Goal: Find specific page/section: Find specific page/section

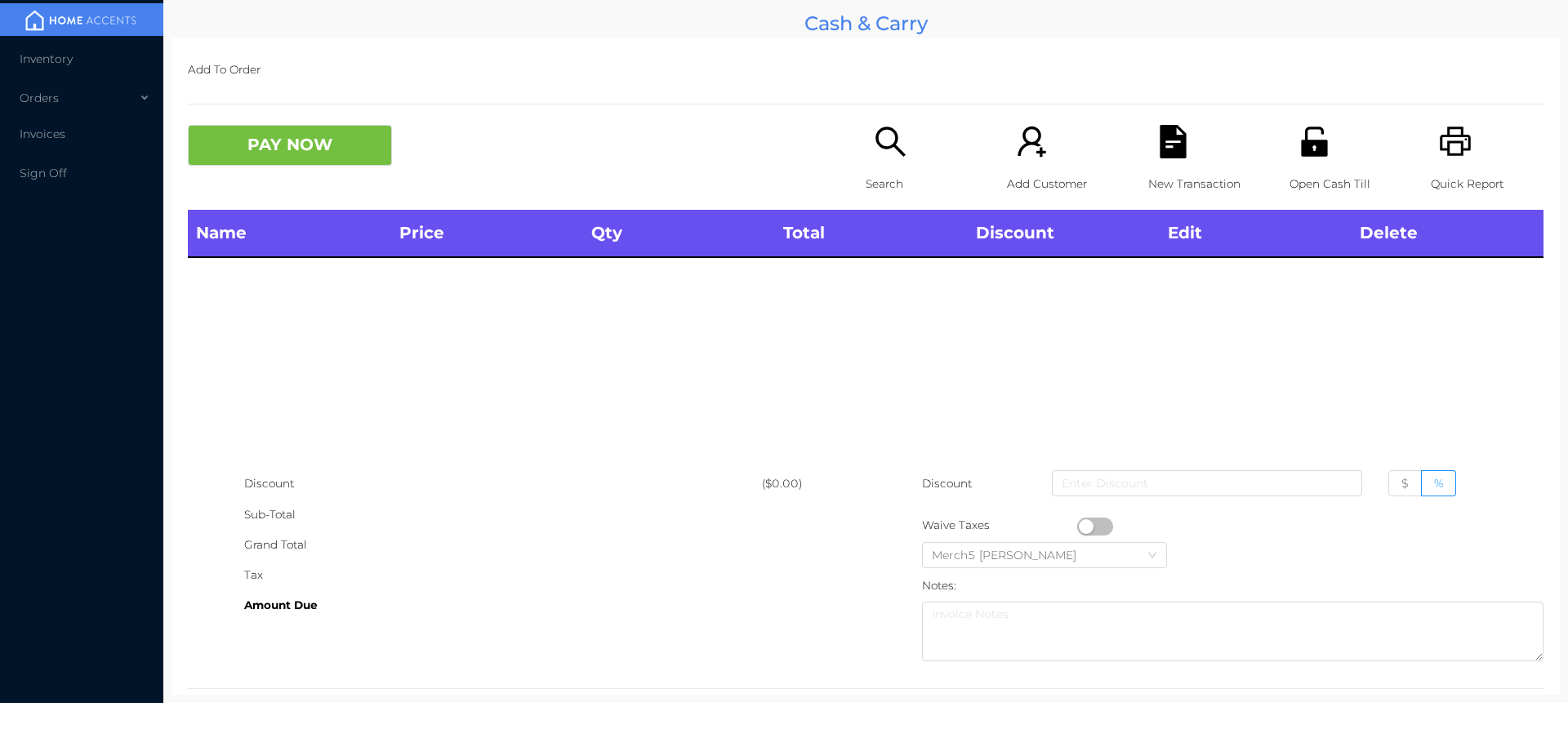
click at [892, 140] on icon "icon: search" at bounding box center [891, 141] width 34 height 34
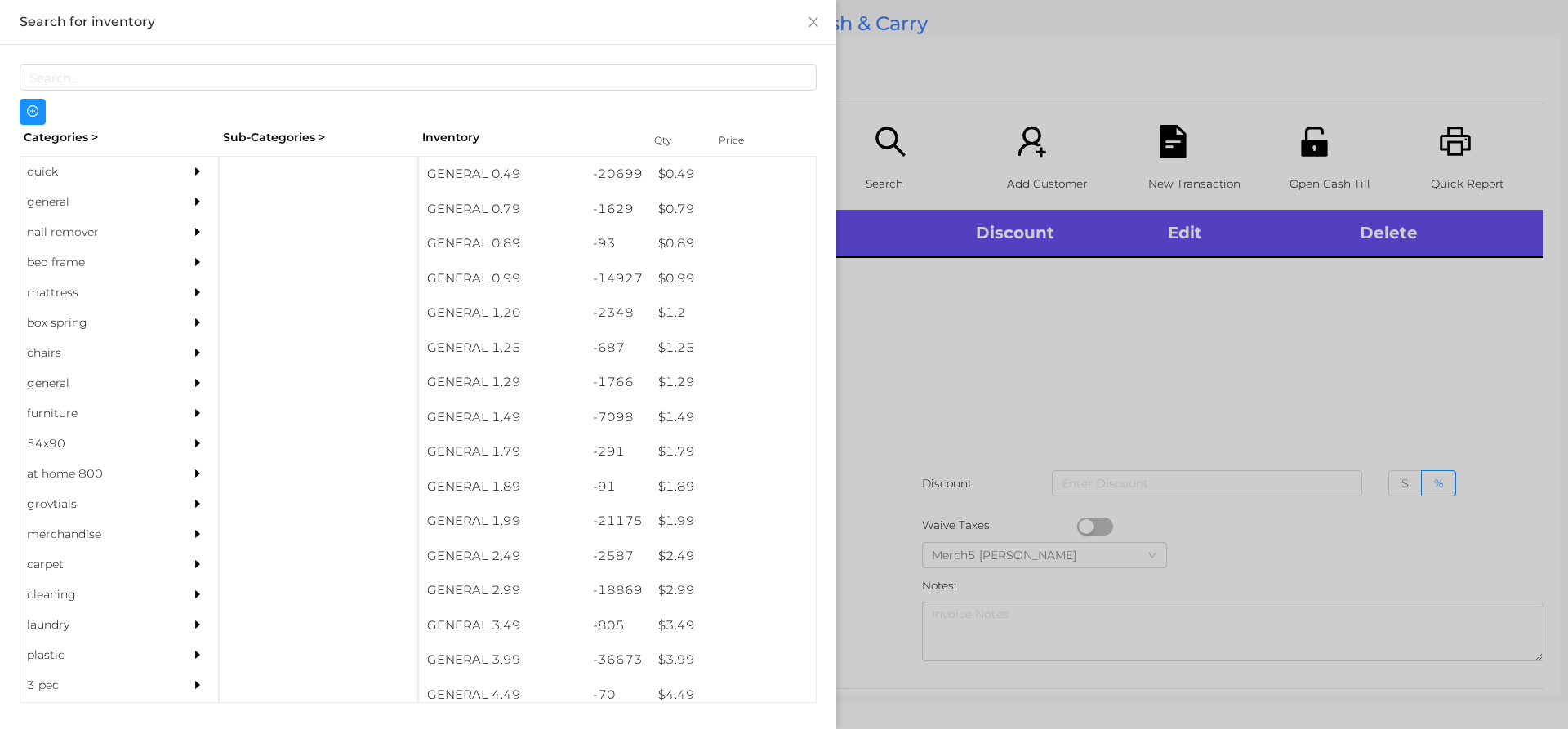
drag, startPoint x: 160, startPoint y: 193, endPoint x: 194, endPoint y: 193, distance: 34.0
click at [163, 193] on div "general" at bounding box center [120, 202] width 198 height 30
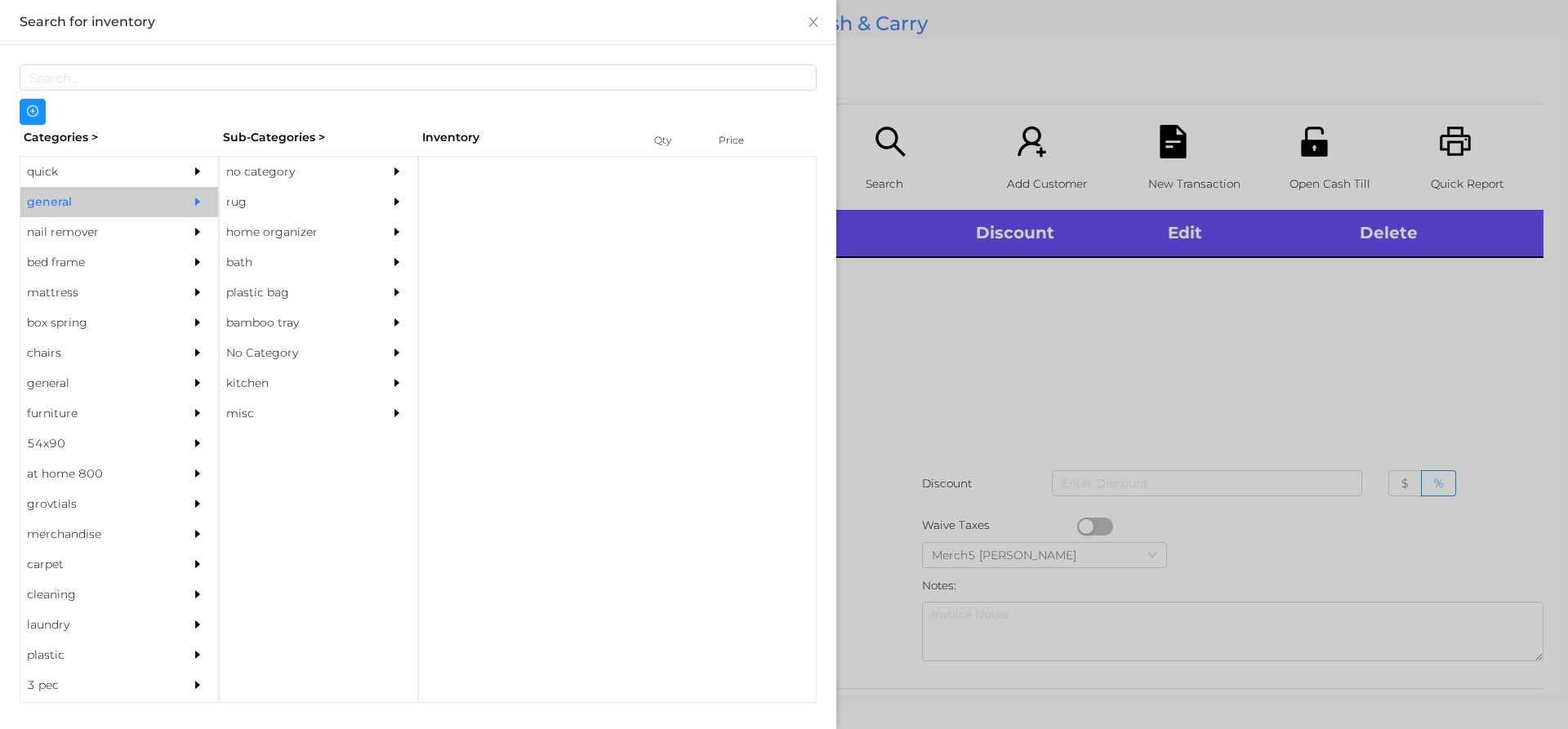
click at [389, 166] on div at bounding box center [402, 172] width 33 height 30
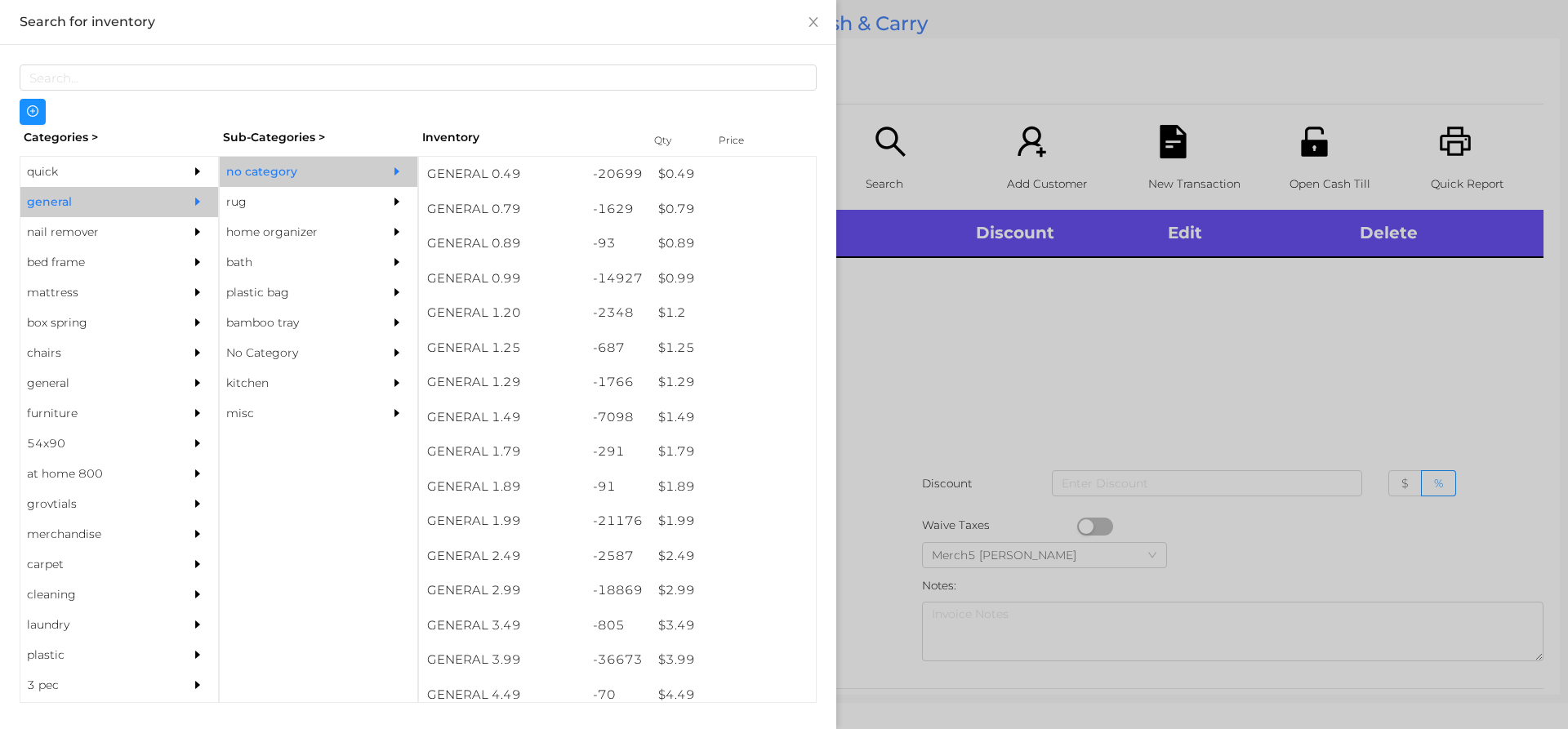
click at [1091, 394] on div at bounding box center [784, 364] width 1568 height 729
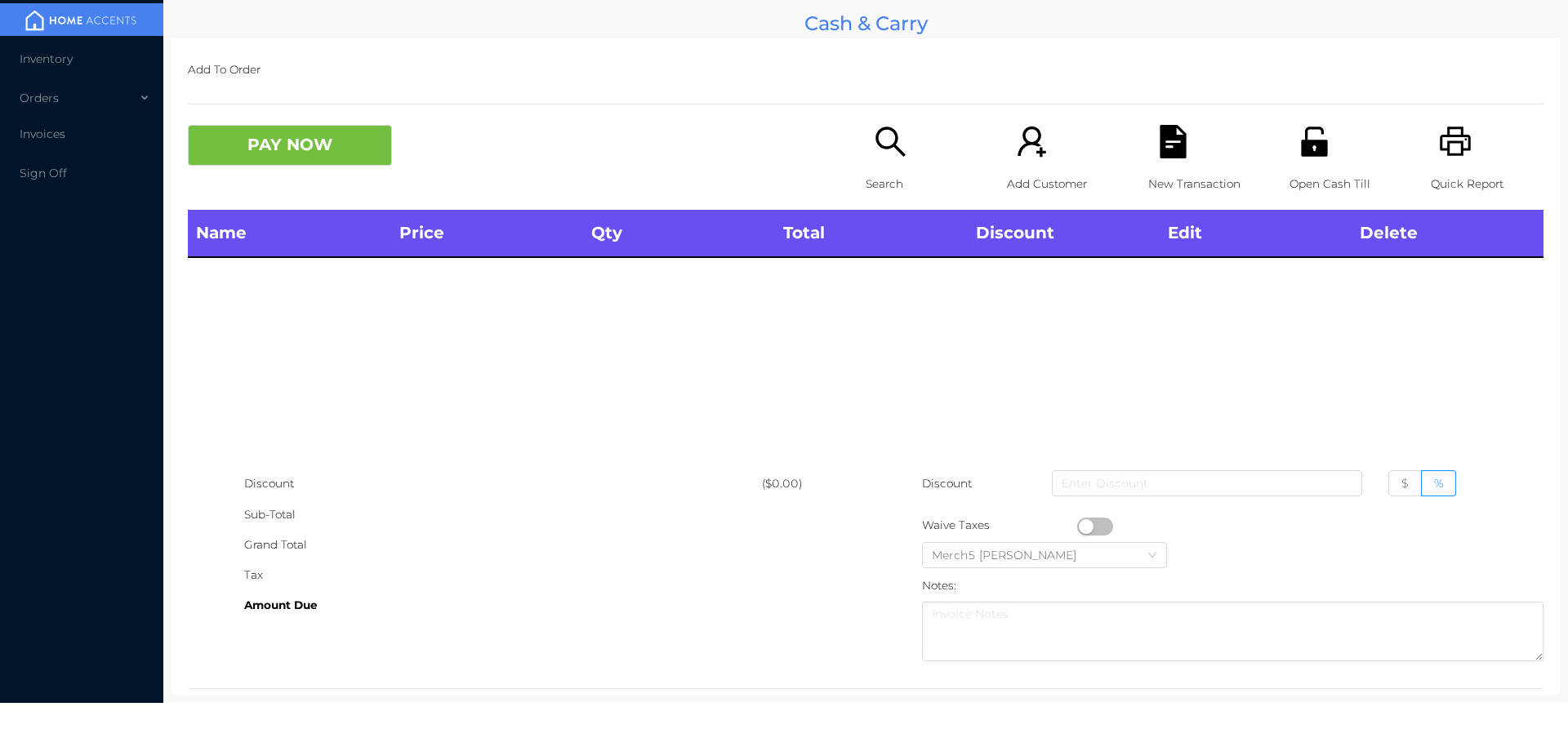
click at [884, 155] on icon "icon: search" at bounding box center [891, 141] width 34 height 34
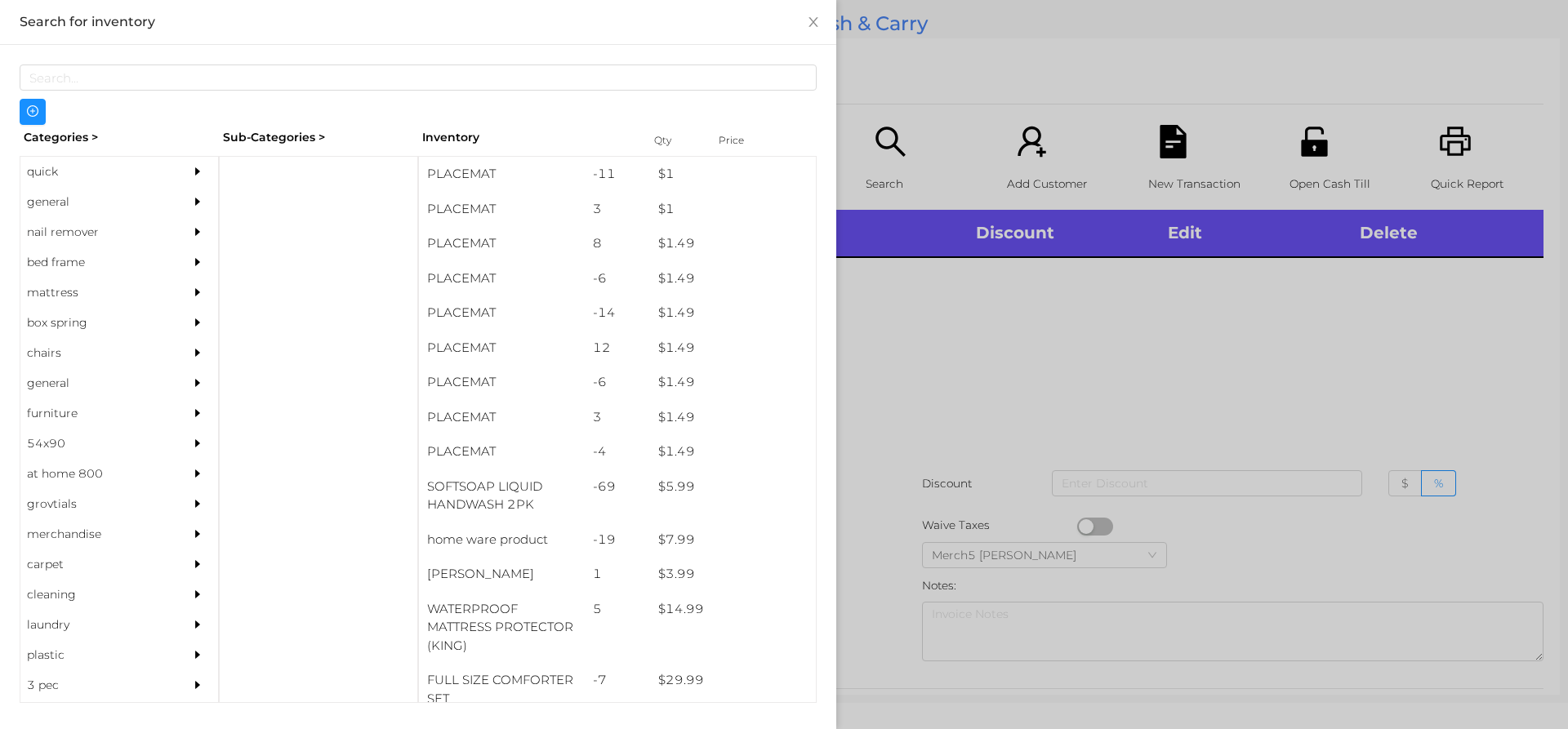
click at [84, 189] on div "general" at bounding box center [95, 202] width 148 height 30
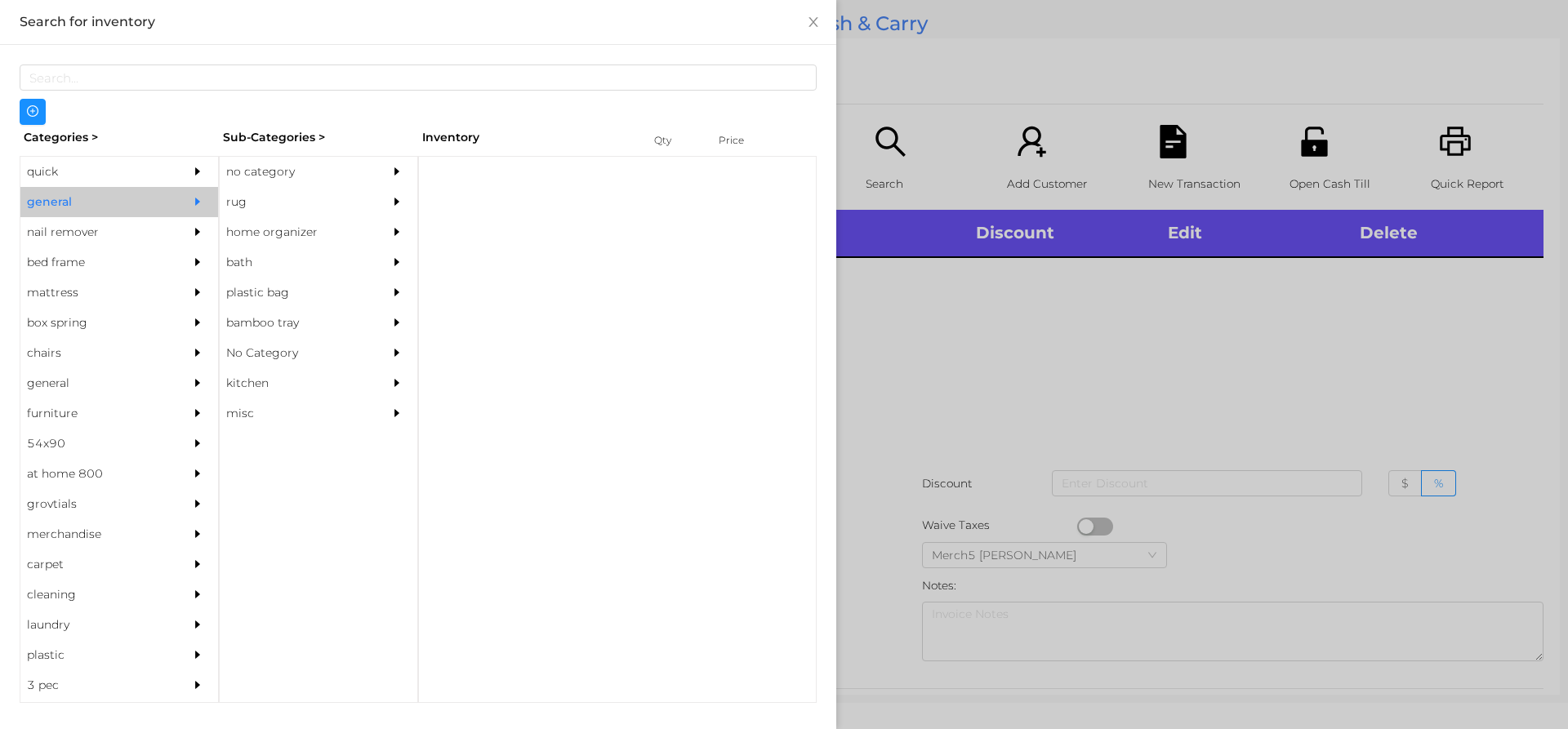
click at [344, 165] on div "no category" at bounding box center [293, 172] width 148 height 30
click at [366, 164] on div "no category" at bounding box center [293, 172] width 148 height 30
click at [395, 184] on div at bounding box center [402, 172] width 33 height 30
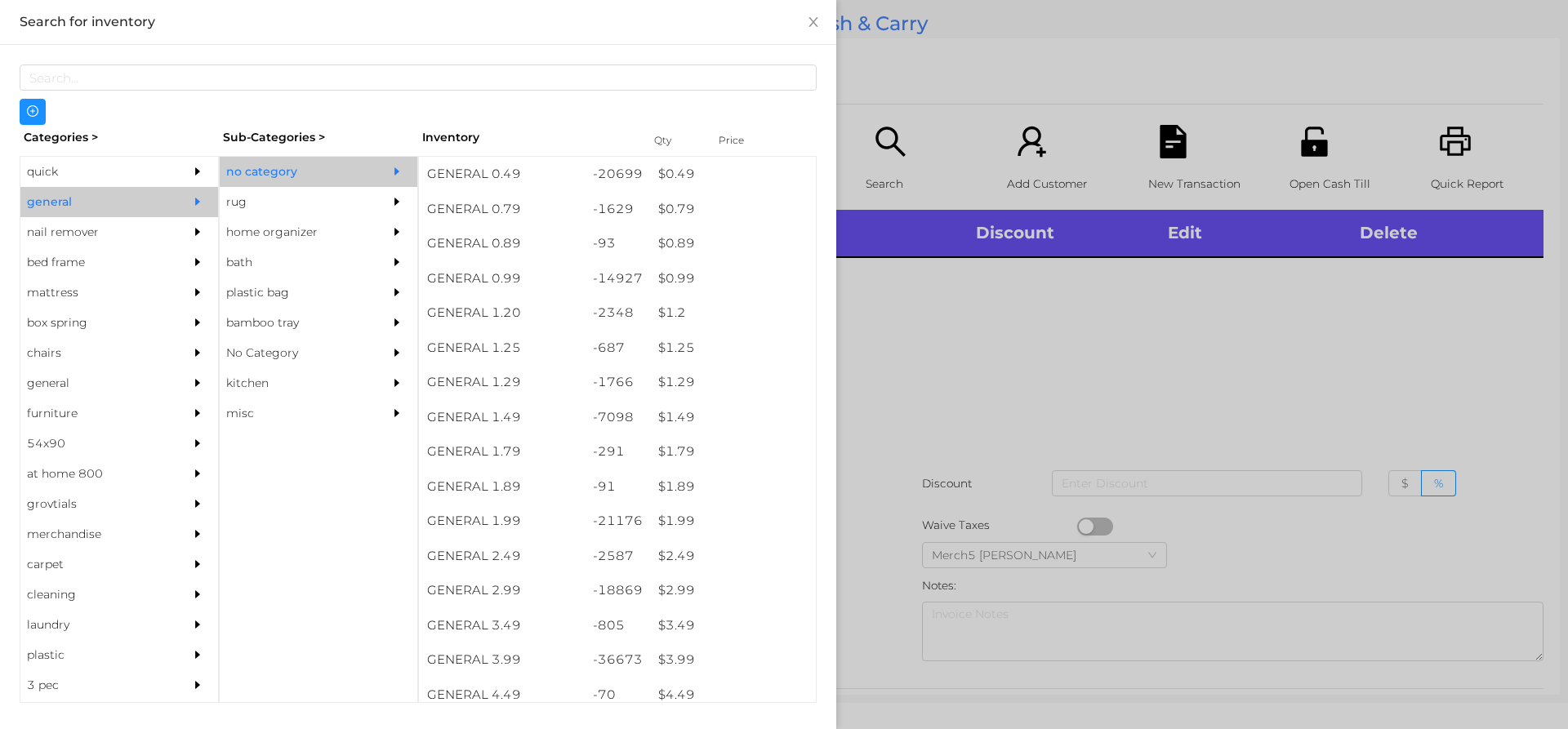
click at [395, 184] on div at bounding box center [402, 172] width 33 height 30
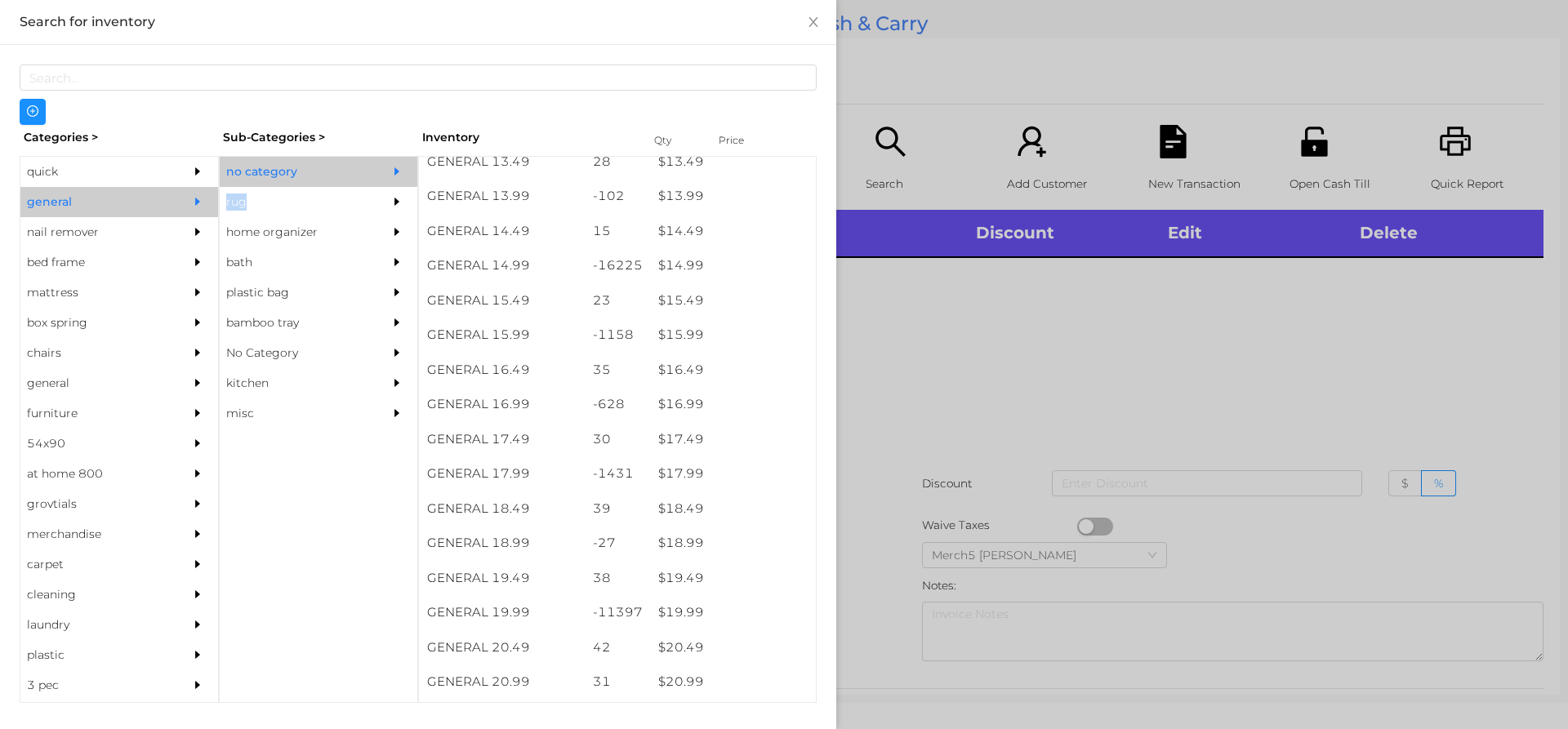
scroll to position [1388, 0]
click at [1074, 419] on div at bounding box center [784, 364] width 1568 height 729
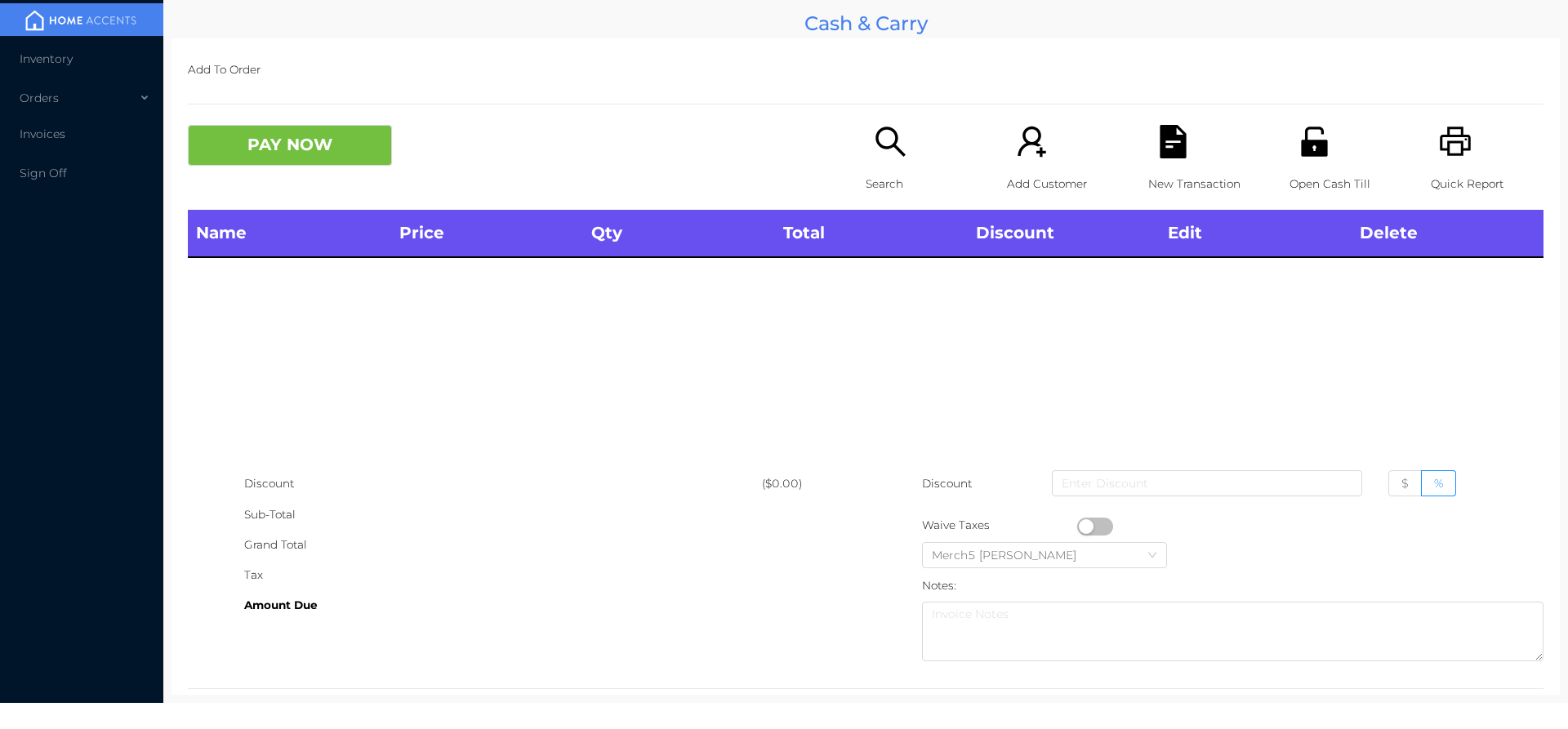
click at [888, 167] on div "Search" at bounding box center [922, 167] width 113 height 85
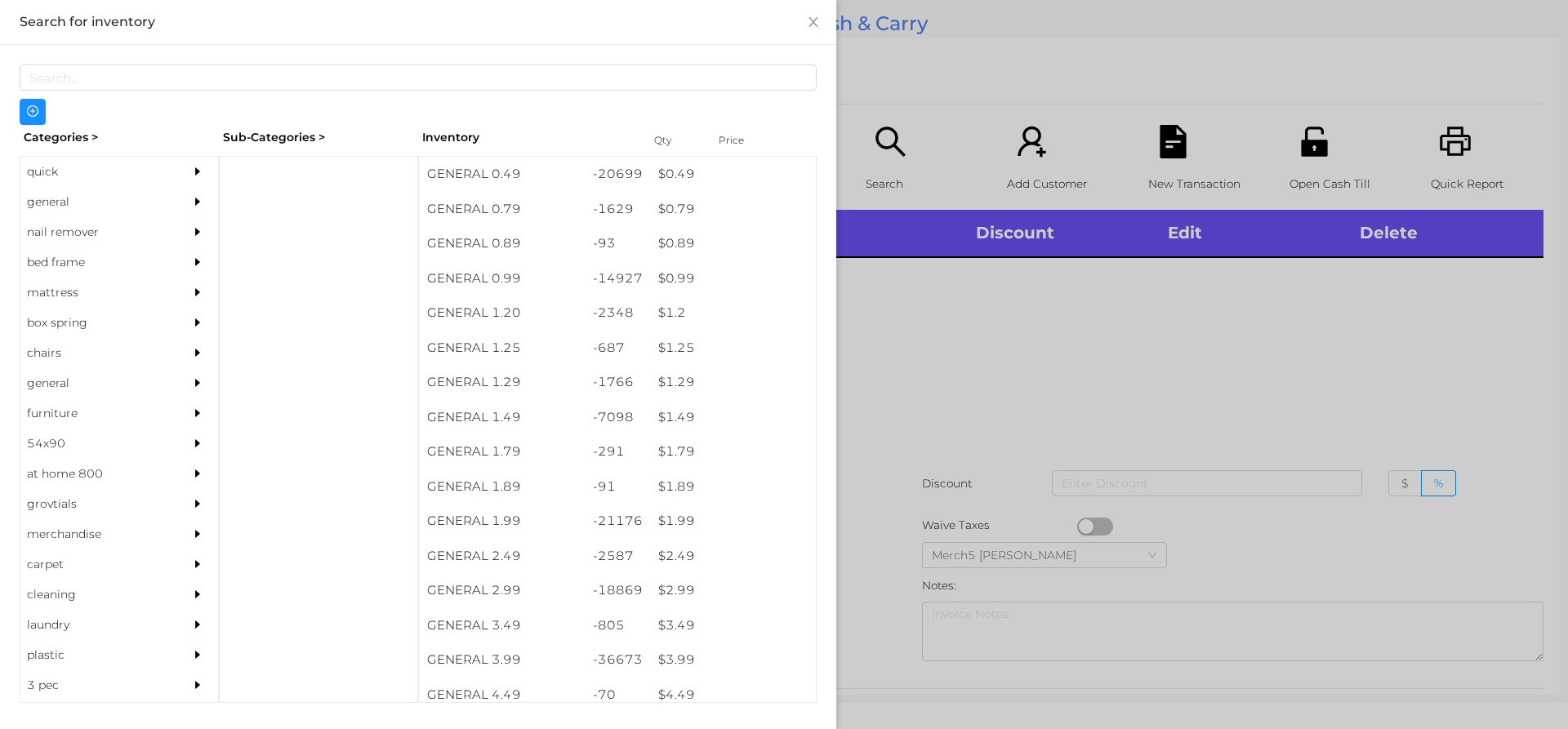
click at [163, 196] on div "general" at bounding box center [120, 202] width 198 height 30
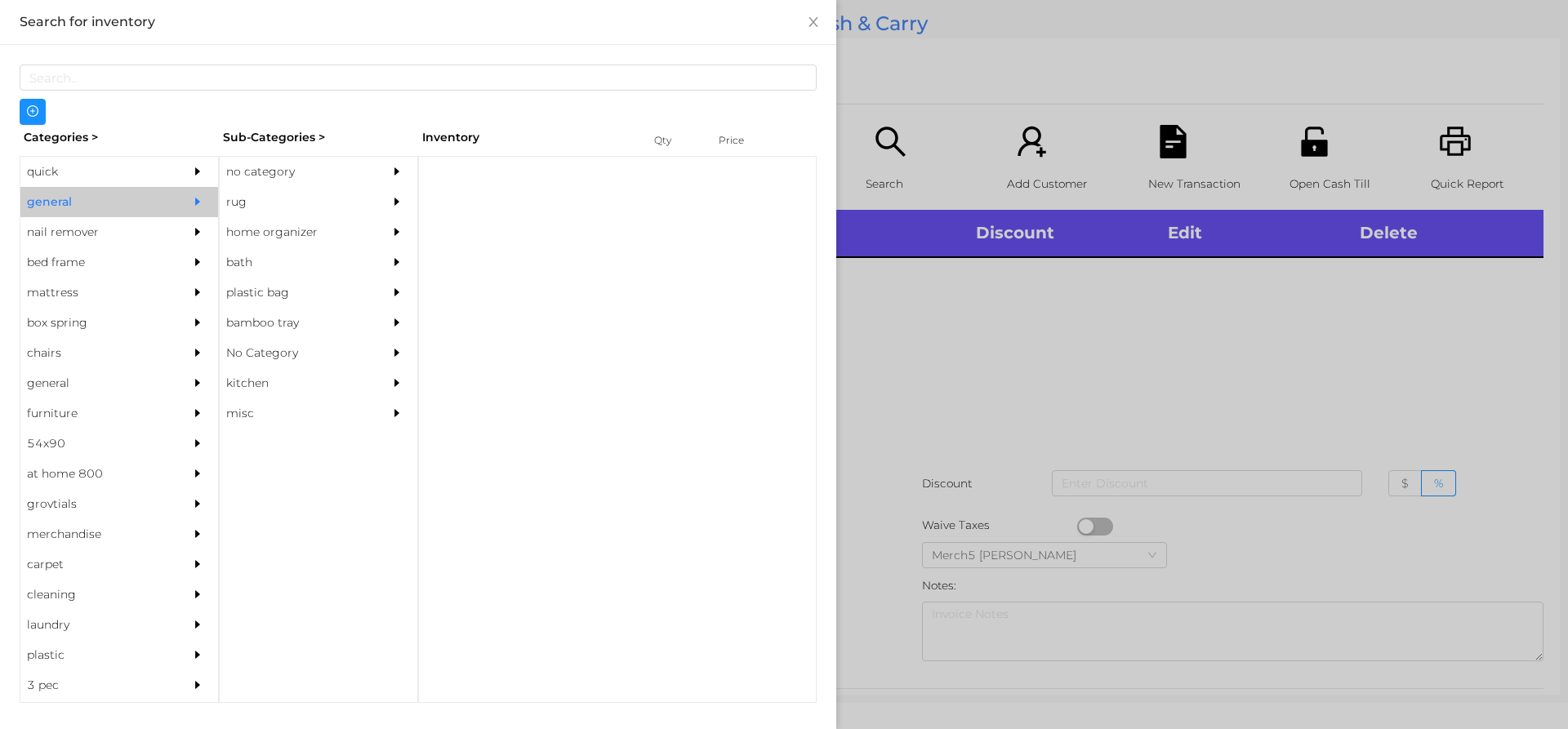
click at [314, 168] on div "no category" at bounding box center [293, 172] width 148 height 30
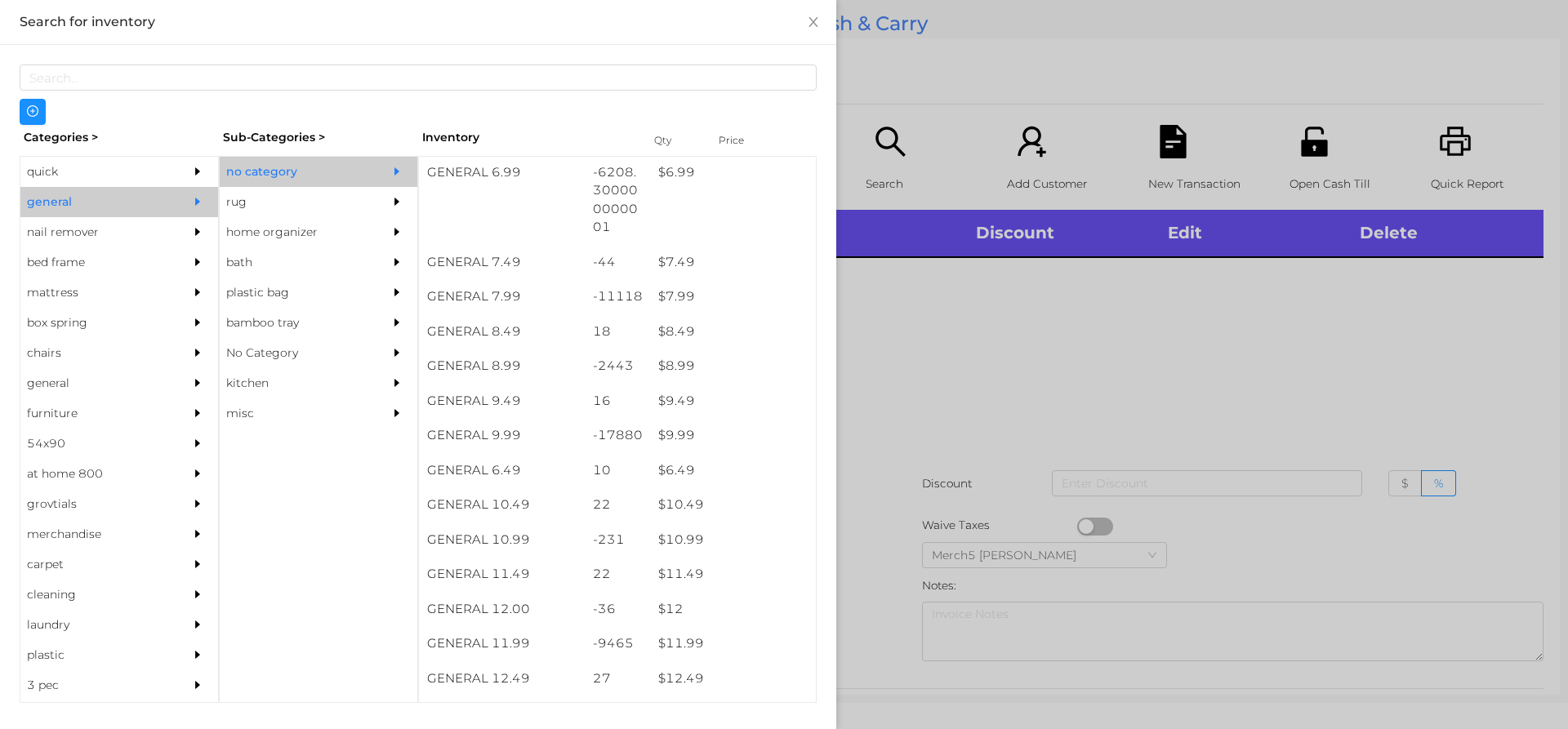
scroll to position [1061, 0]
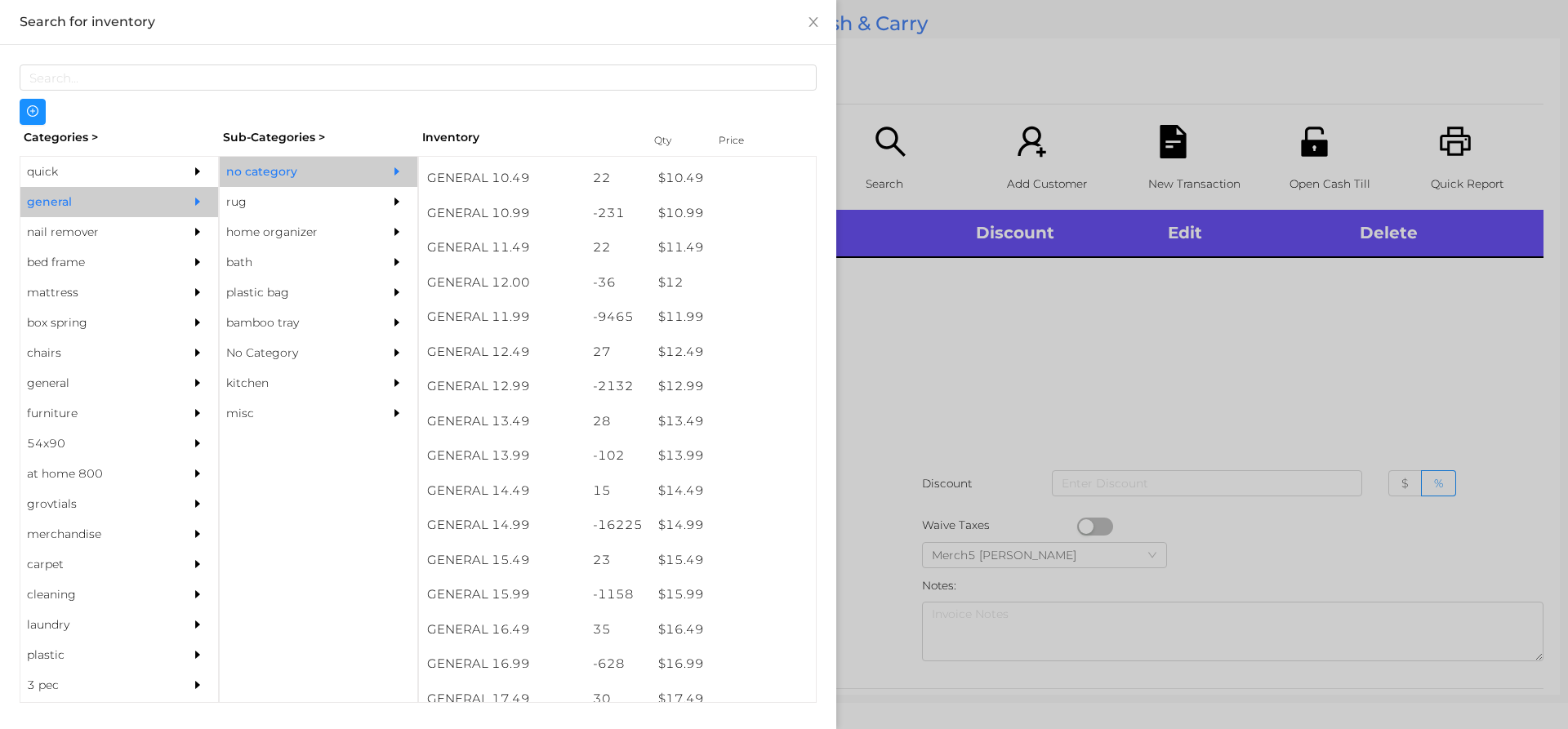
click at [917, 411] on div at bounding box center [784, 364] width 1568 height 729
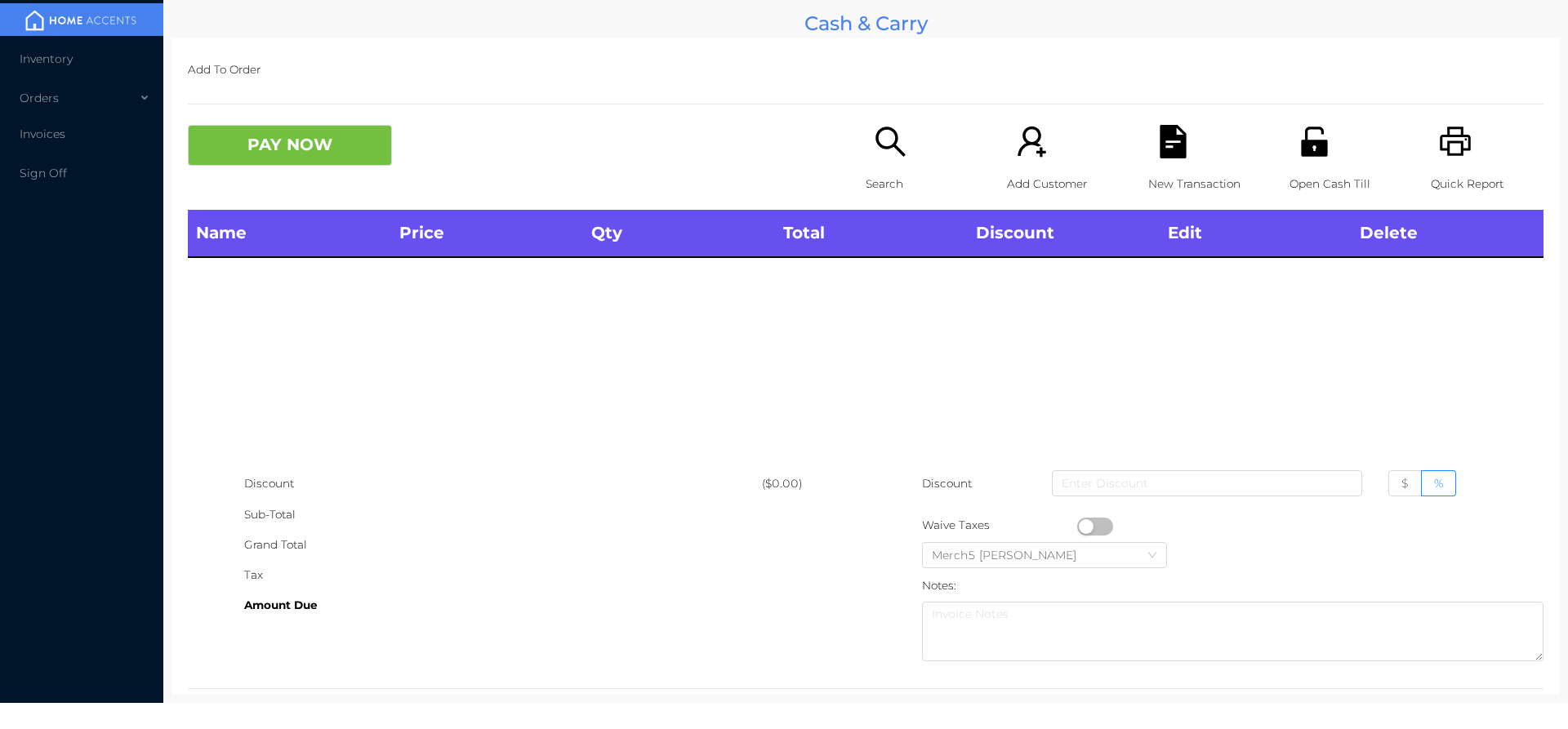
click at [1308, 150] on icon "icon: unlock" at bounding box center [1314, 141] width 26 height 29
click at [888, 153] on icon "icon: search" at bounding box center [891, 141] width 34 height 34
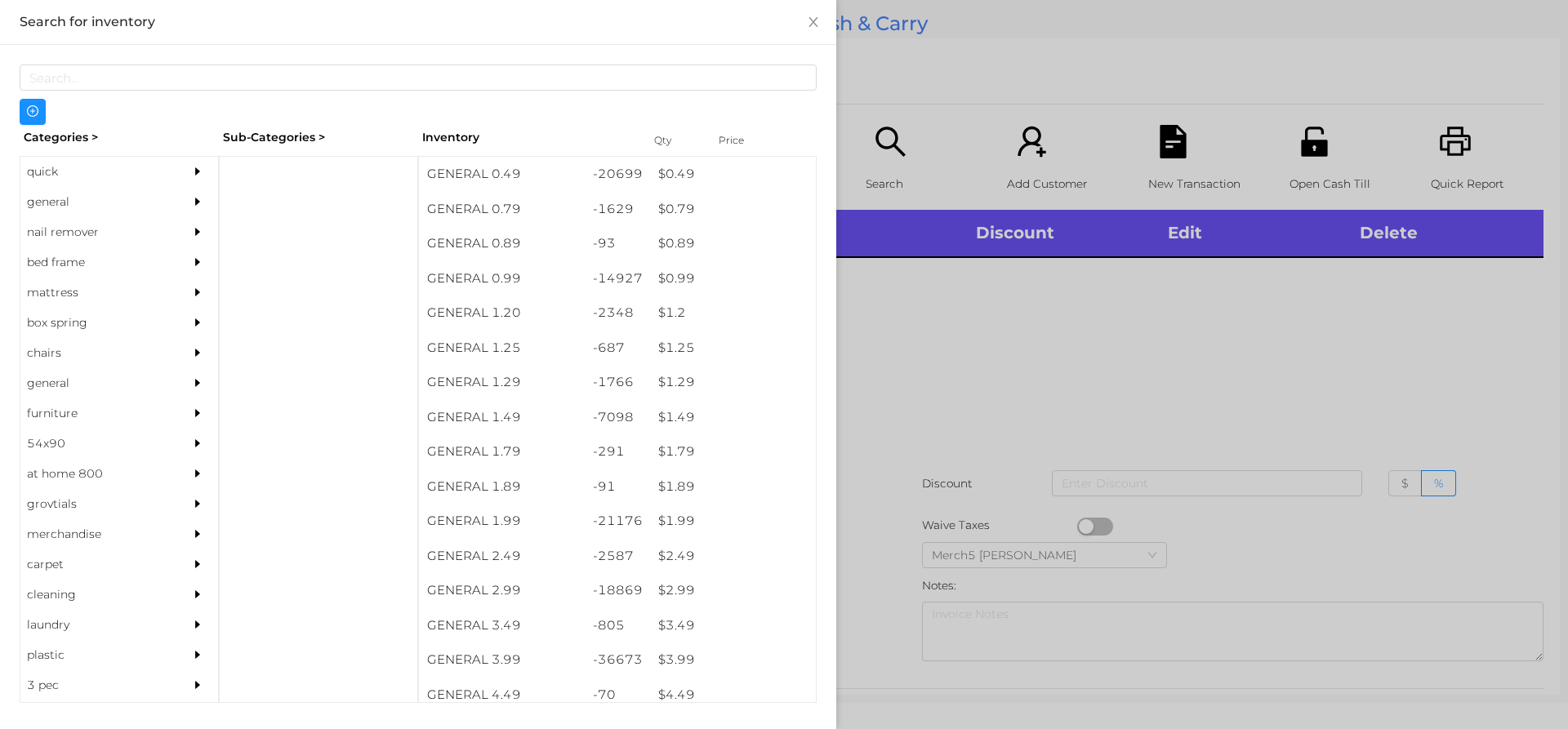
click at [160, 197] on div "general" at bounding box center [95, 202] width 148 height 30
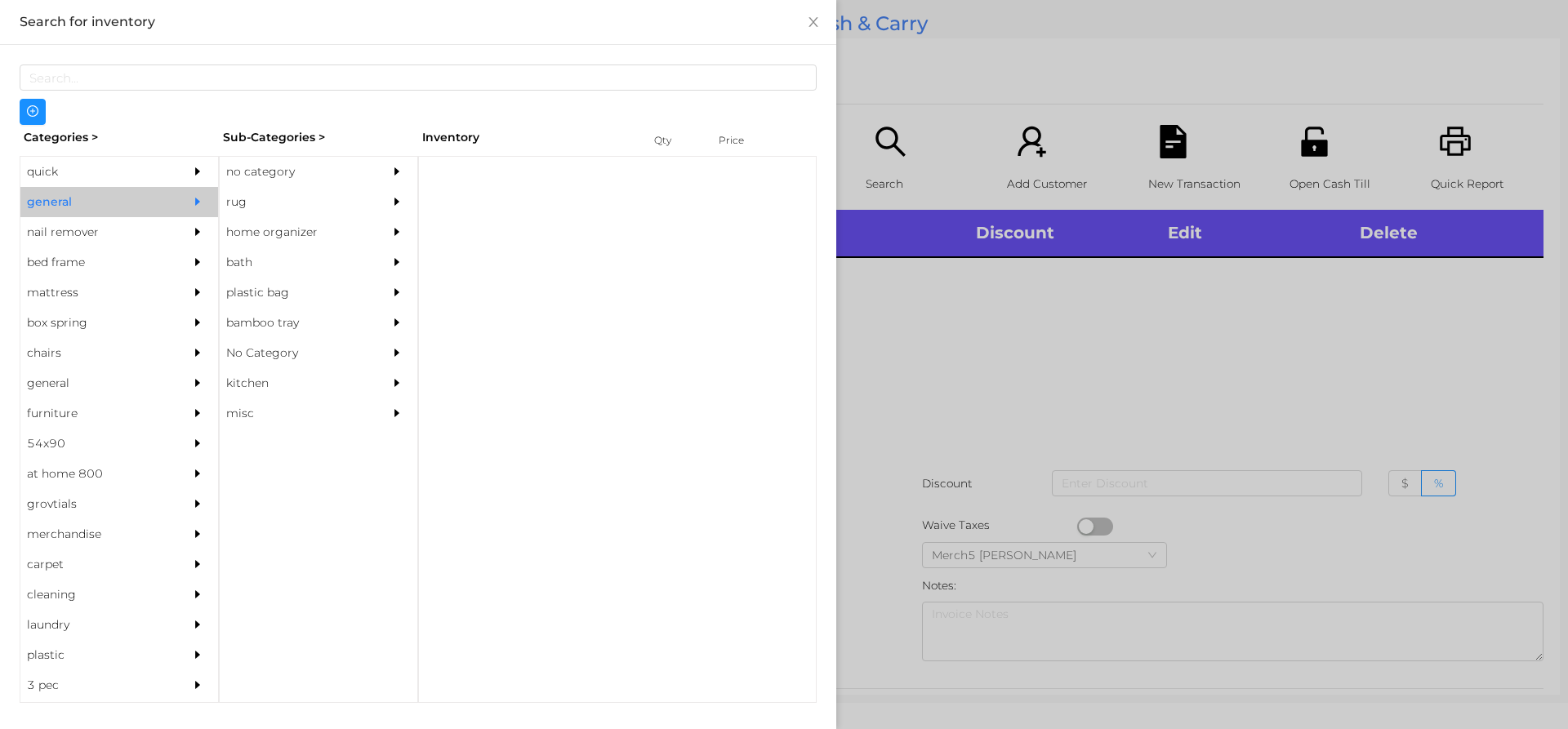
click at [330, 177] on div "no category" at bounding box center [293, 172] width 148 height 30
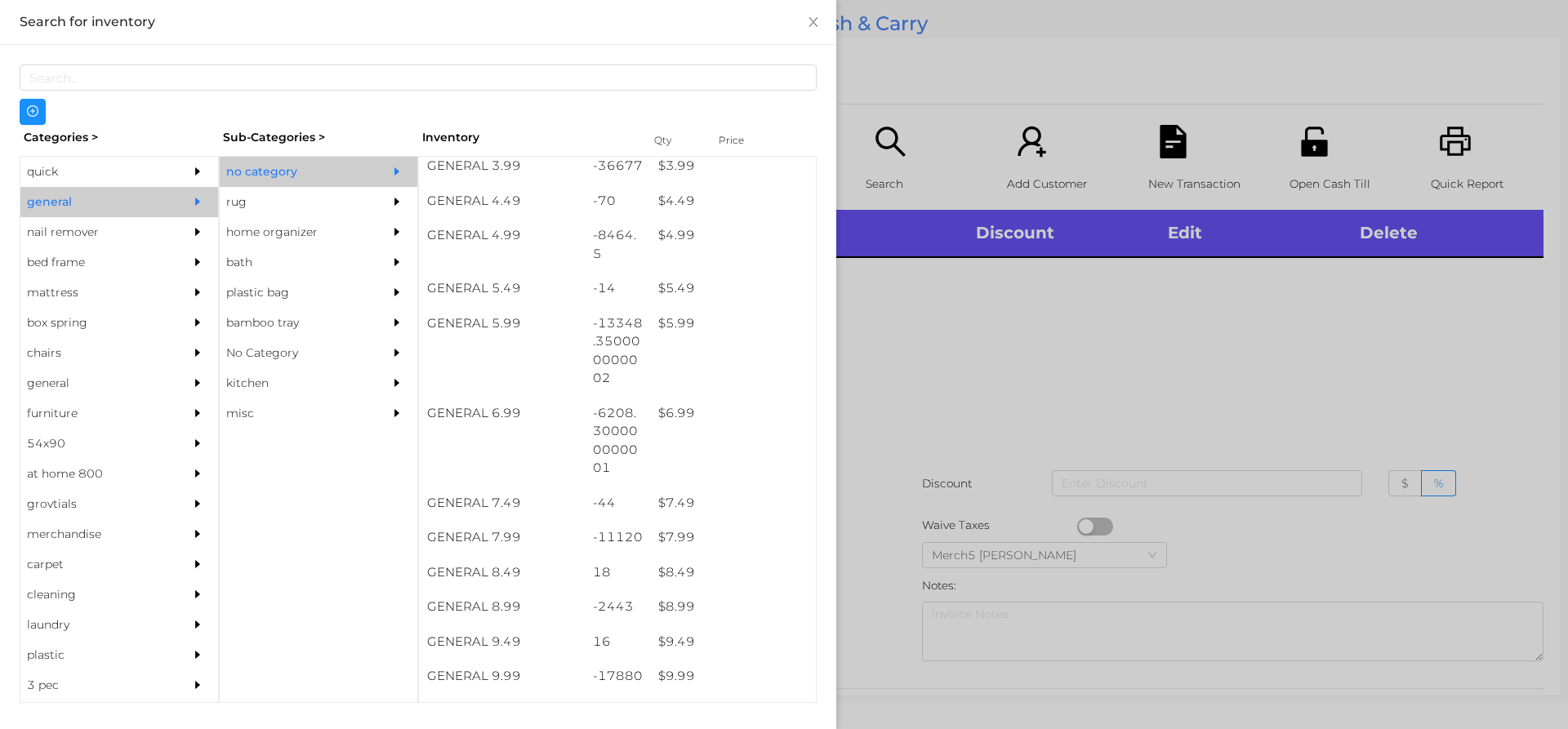
scroll to position [653, 0]
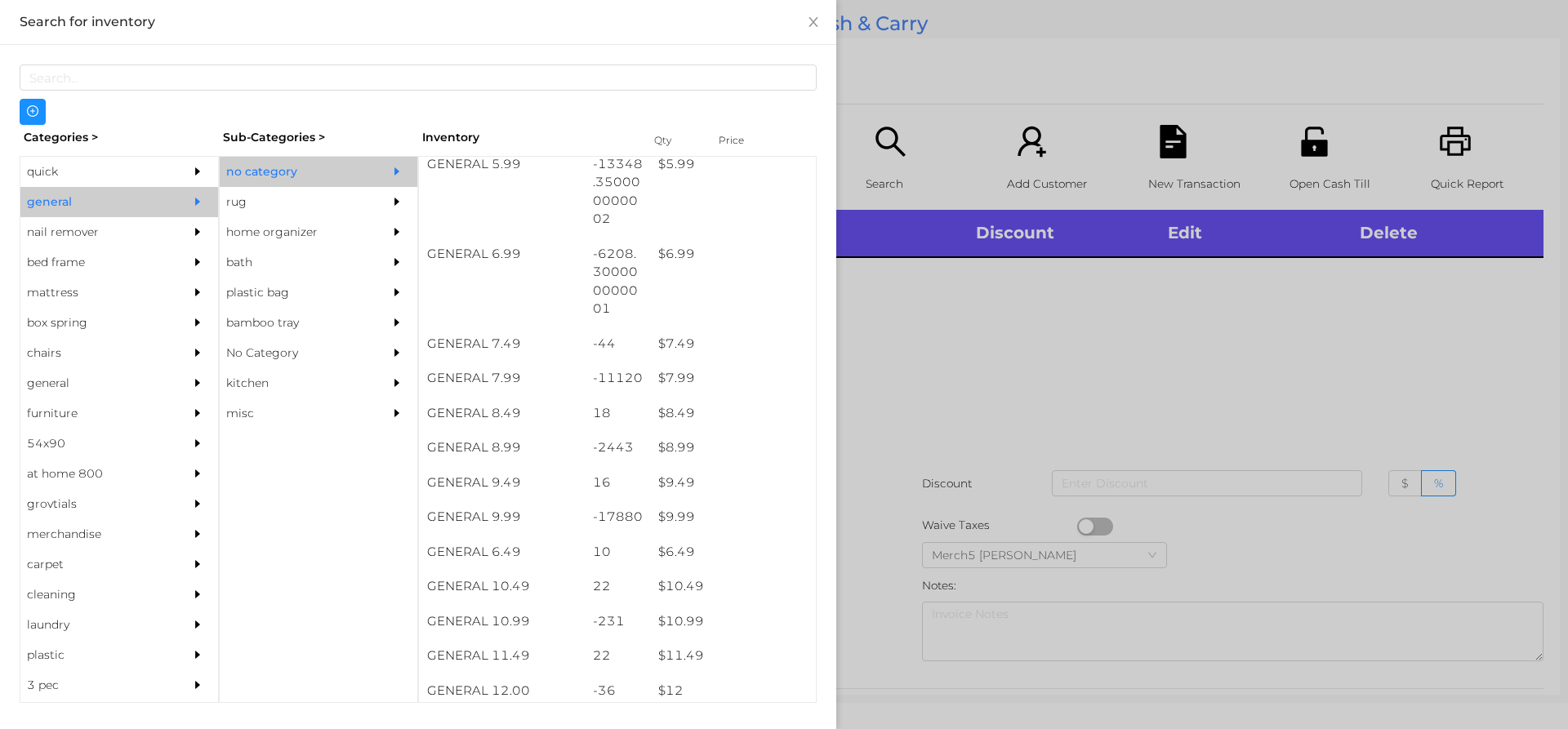
click at [1092, 398] on div at bounding box center [784, 364] width 1568 height 729
